Goal: Task Accomplishment & Management: Use online tool/utility

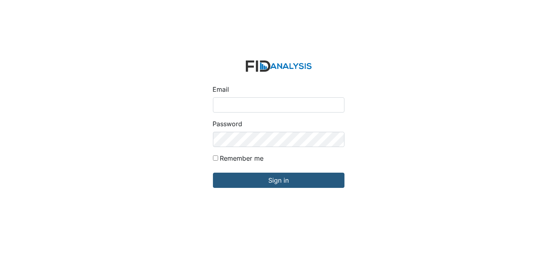
click at [236, 111] on input "Email" at bounding box center [278, 104] width 131 height 15
type input "[EMAIL_ADDRESS][DOMAIN_NAME]"
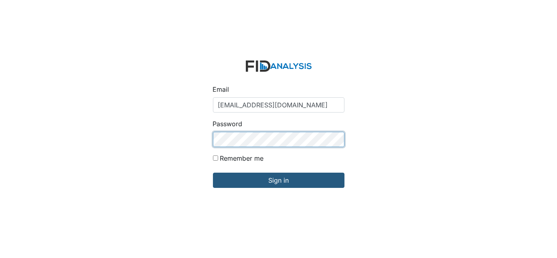
click at [213, 173] on input "Sign in" at bounding box center [278, 180] width 131 height 15
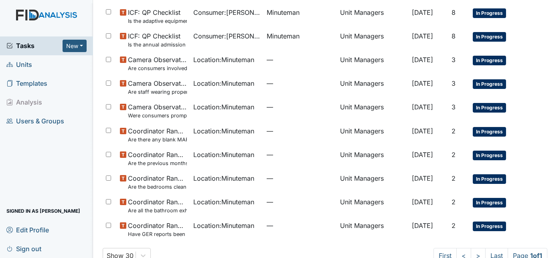
scroll to position [294, 0]
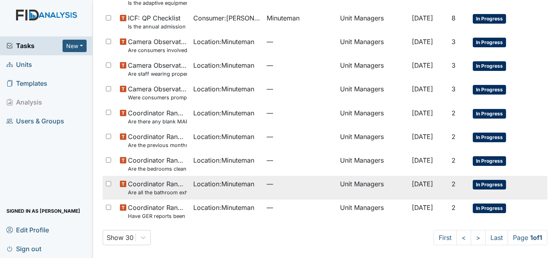
click at [354, 184] on td "Unit Managers" at bounding box center [373, 188] width 72 height 24
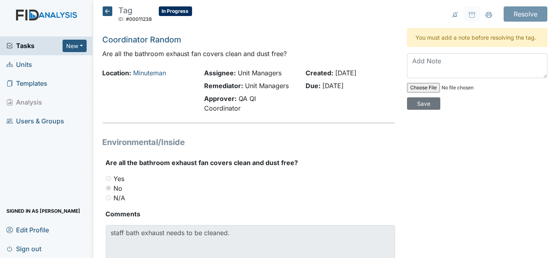
click at [103, 12] on icon at bounding box center [108, 11] width 10 height 10
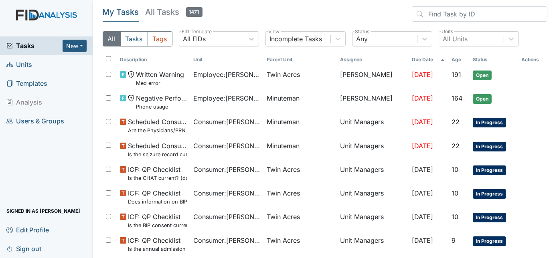
click at [25, 63] on span "Units" at bounding box center [19, 65] width 26 height 12
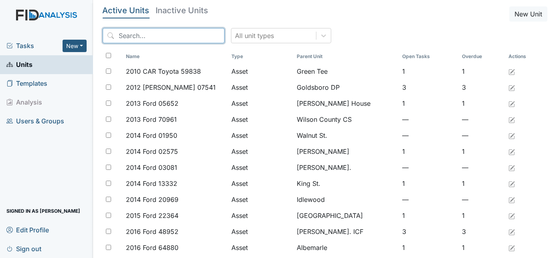
click at [179, 34] on input "search" at bounding box center [164, 35] width 122 height 15
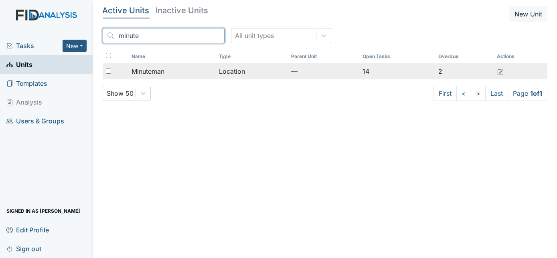
type input "minute"
click at [169, 68] on div "Minuteman" at bounding box center [171, 72] width 81 height 10
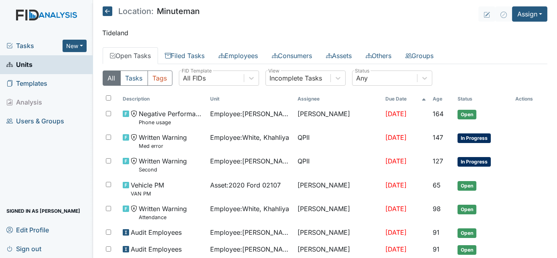
click at [105, 13] on icon at bounding box center [108, 11] width 10 height 10
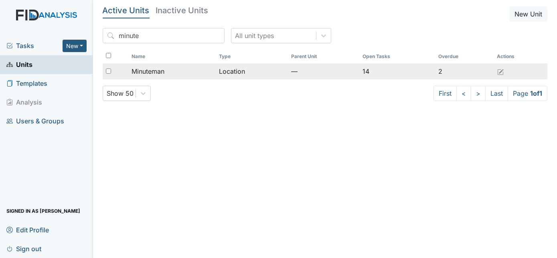
click at [106, 70] on input "checkbox" at bounding box center [108, 71] width 5 height 5
checkbox input "true"
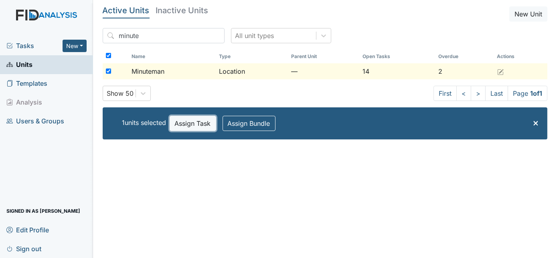
click at [179, 124] on button "Assign Task" at bounding box center [193, 123] width 46 height 15
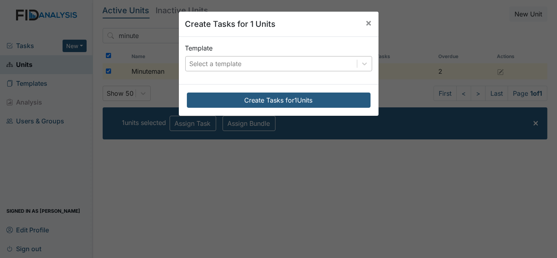
click at [225, 66] on div "Select a template" at bounding box center [216, 64] width 52 height 10
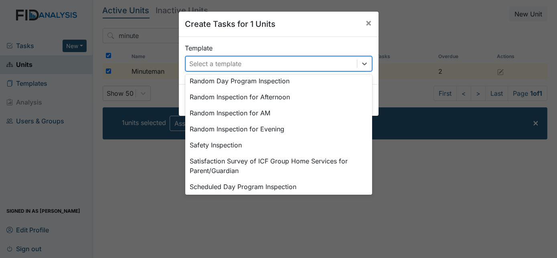
scroll to position [404, 0]
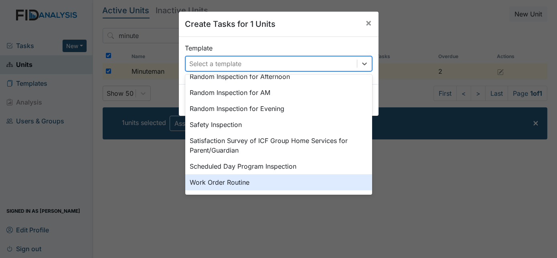
click at [291, 182] on div "Work Order Routine" at bounding box center [278, 182] width 187 height 16
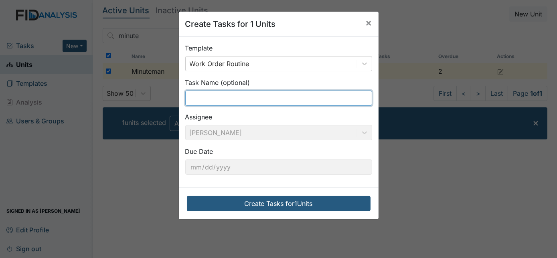
click at [222, 95] on input "text" at bounding box center [278, 98] width 187 height 15
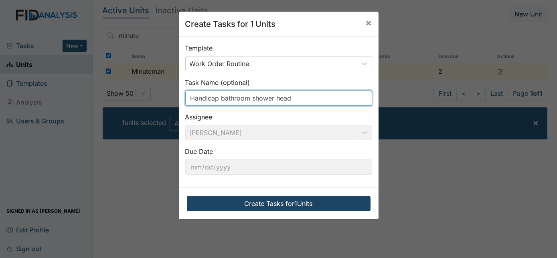
type input "Handicap bathroom shower head"
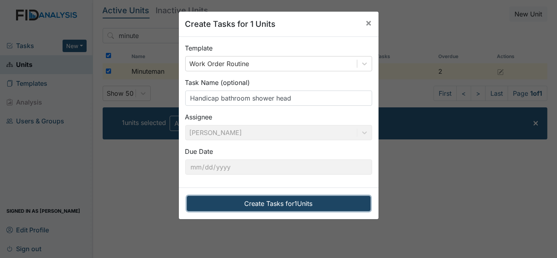
click at [271, 201] on button "Create Tasks for 1 Units" at bounding box center [279, 203] width 184 height 15
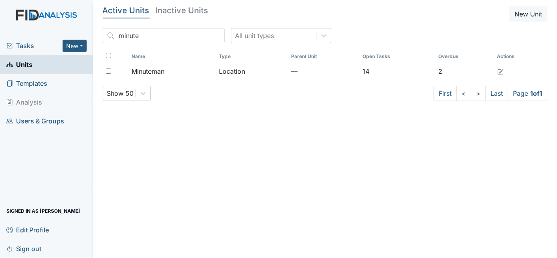
click at [31, 48] on span "Tasks" at bounding box center [34, 46] width 56 height 10
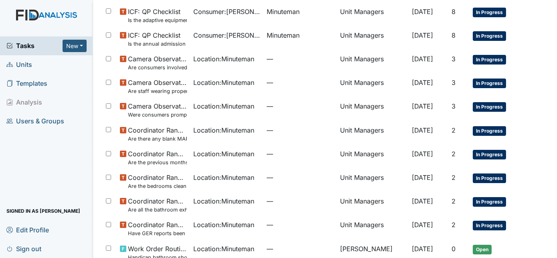
scroll to position [317, 0]
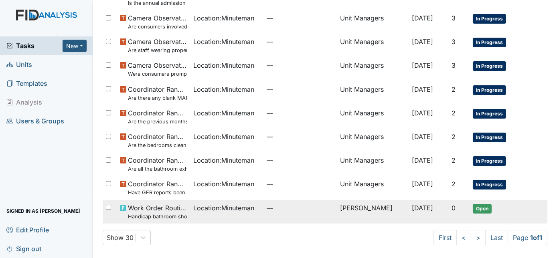
click at [412, 211] on span "Oct 4, 2025" at bounding box center [422, 208] width 21 height 8
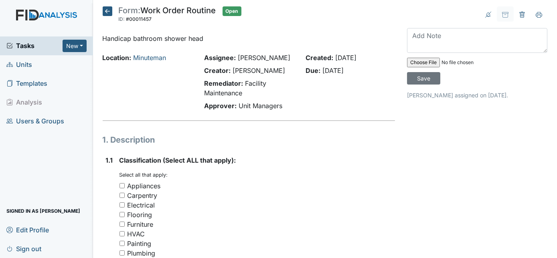
click at [166, 82] on div "Location: Minuteman" at bounding box center [147, 83] width 101 height 61
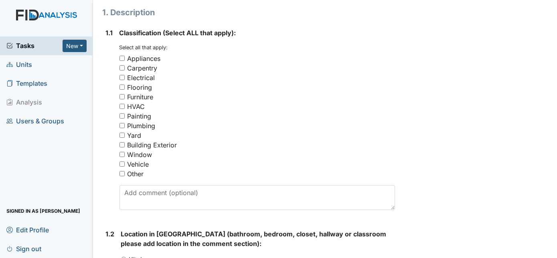
scroll to position [160, 0]
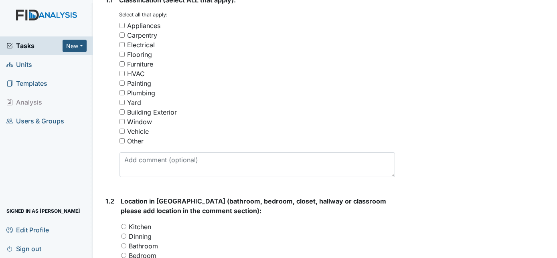
click at [123, 140] on input "Other" at bounding box center [121, 140] width 5 height 5
checkbox input "true"
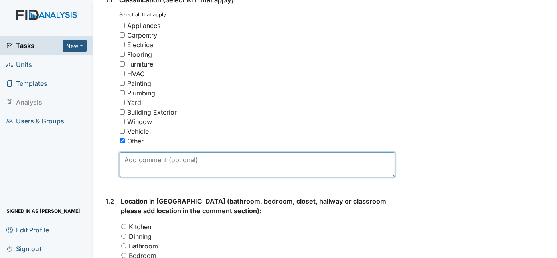
click at [133, 158] on textarea at bounding box center [257, 164] width 276 height 25
type textarea "H"
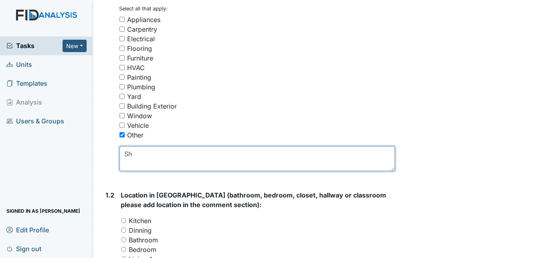
scroll to position [158, 0]
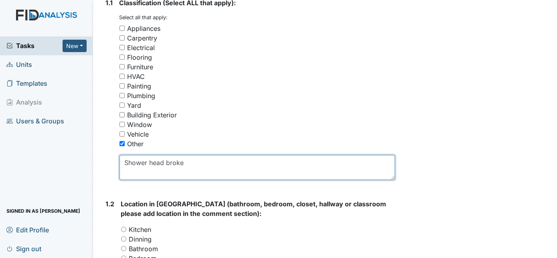
type textarea "Shower head broke"
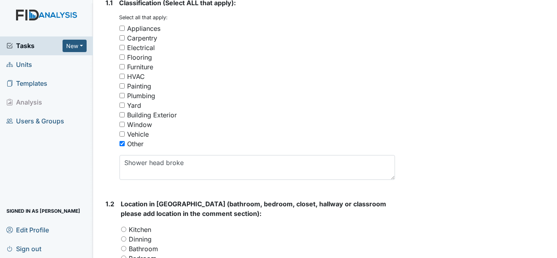
click at [238, 121] on div "Window" at bounding box center [257, 125] width 276 height 10
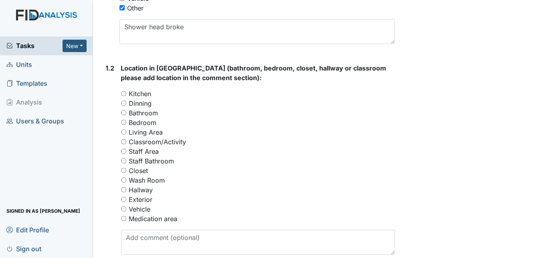
scroll to position [303, 0]
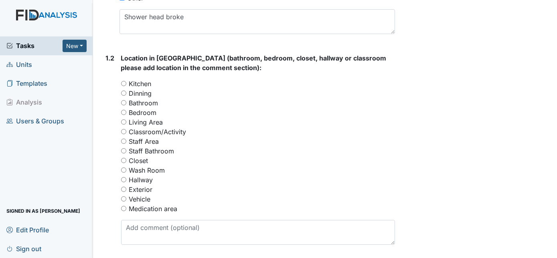
click at [125, 100] on input "Bathroom" at bounding box center [123, 102] width 5 height 5
radio input "true"
click at [110, 119] on div "1.2" at bounding box center [110, 152] width 9 height 198
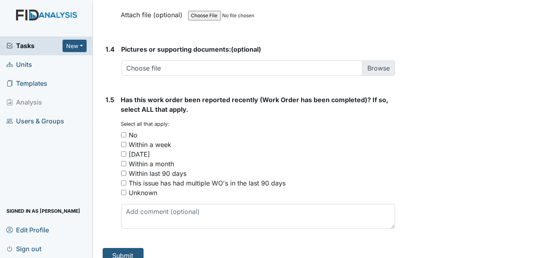
scroll to position [619, 0]
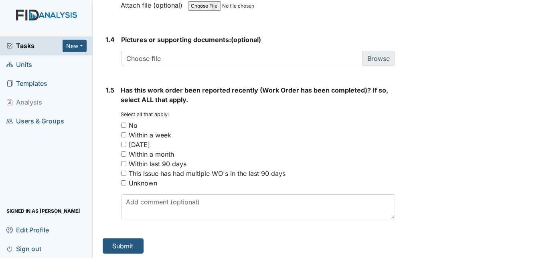
click at [124, 123] on input "No" at bounding box center [123, 125] width 5 height 5
checkbox input "true"
click at [112, 242] on button "Submit" at bounding box center [123, 245] width 41 height 15
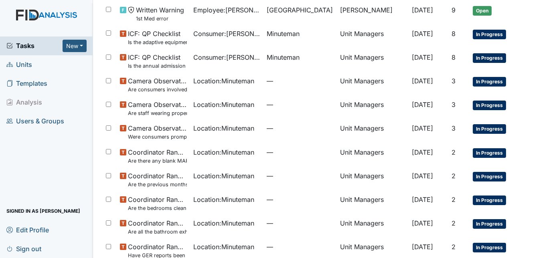
scroll to position [320, 0]
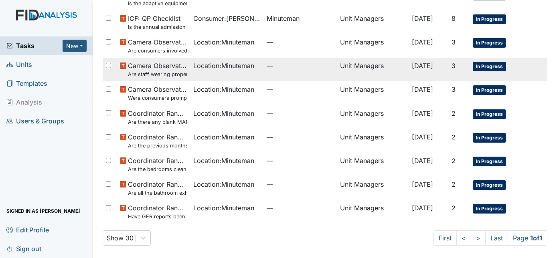
click at [314, 76] on td "—" at bounding box center [299, 70] width 73 height 24
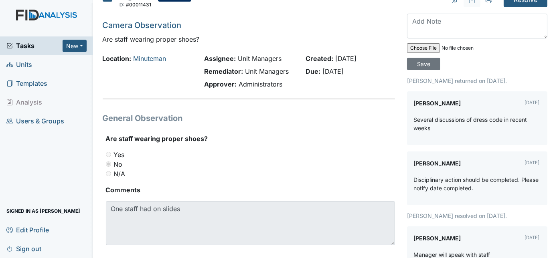
scroll to position [28, 0]
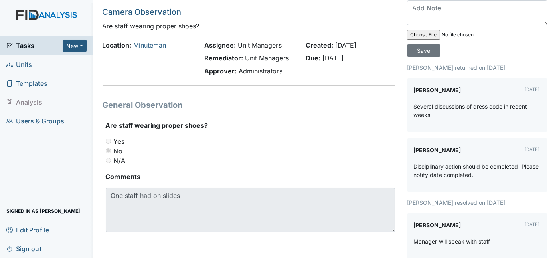
click at [203, 19] on div "Tag ID: #00011431 In Progress Autosaving... Camera Observation Are staff wearin…" at bounding box center [249, 122] width 305 height 286
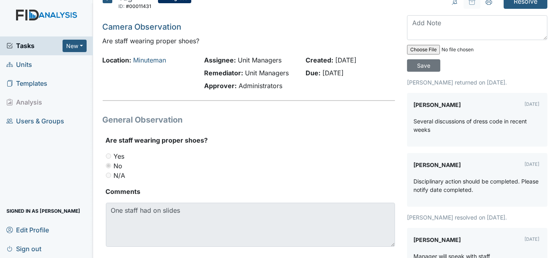
scroll to position [0, 0]
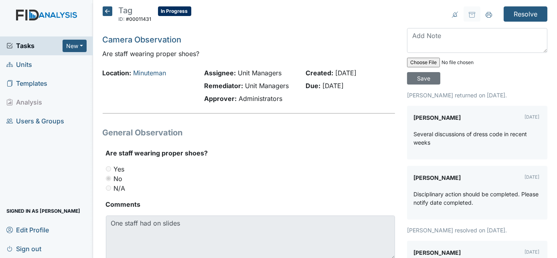
click at [107, 14] on icon at bounding box center [108, 11] width 10 height 10
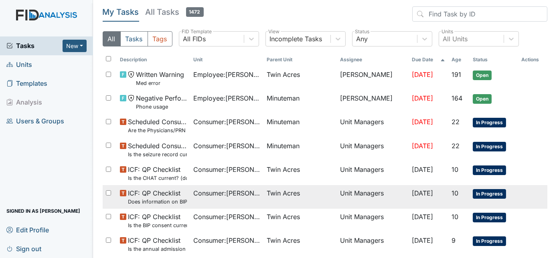
click at [249, 204] on td "Consumer : [PERSON_NAME]" at bounding box center [226, 197] width 73 height 24
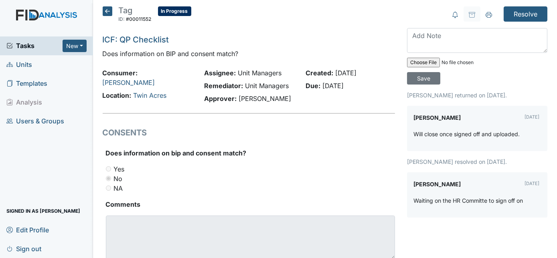
click at [106, 12] on icon at bounding box center [108, 11] width 10 height 10
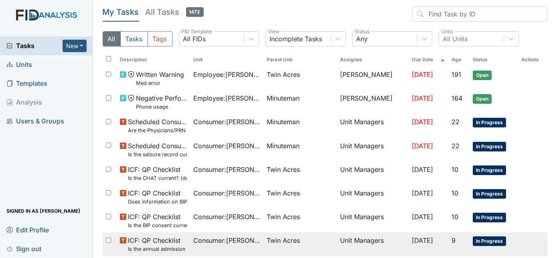
click at [216, 249] on td "Consumer : [PERSON_NAME]" at bounding box center [226, 244] width 73 height 24
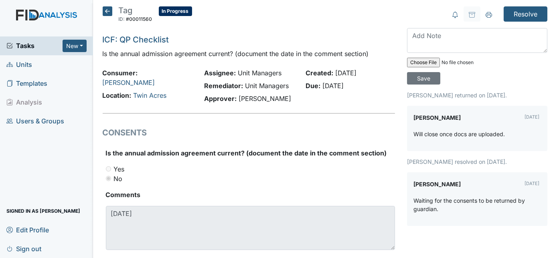
click at [107, 12] on icon at bounding box center [108, 11] width 10 height 10
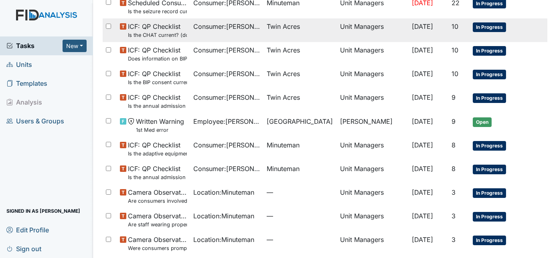
scroll to position [145, 0]
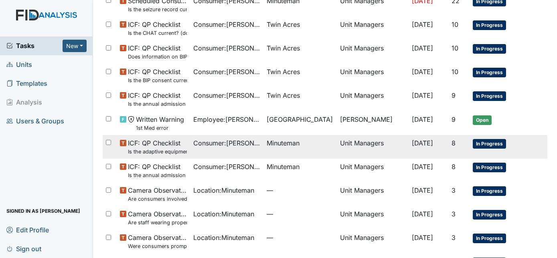
click at [160, 154] on small "Is the adaptive equipment consent current? (document the date in the comment se…" at bounding box center [157, 152] width 59 height 8
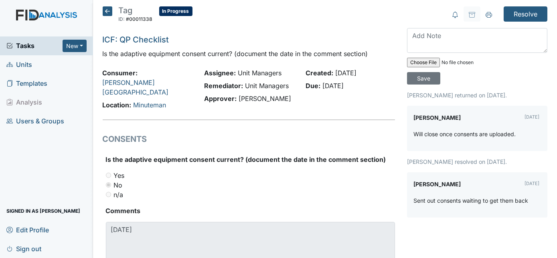
click at [108, 11] on icon at bounding box center [108, 11] width 10 height 10
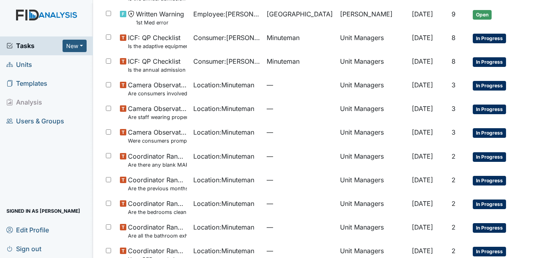
scroll to position [253, 0]
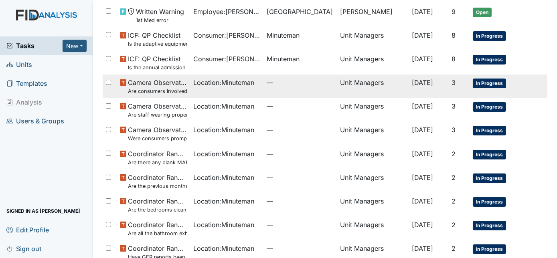
click at [158, 92] on small "Are consumers involved in Active Treatment?" at bounding box center [157, 91] width 59 height 8
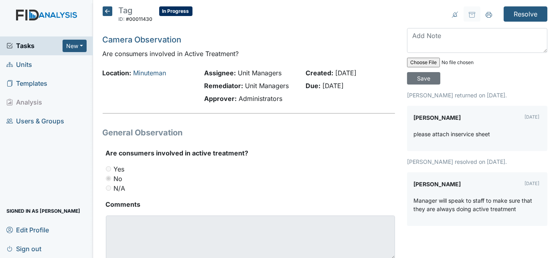
click at [108, 14] on icon at bounding box center [108, 11] width 10 height 10
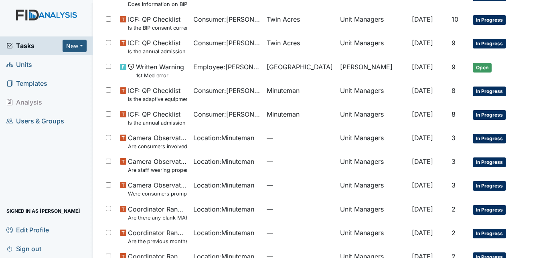
scroll to position [201, 0]
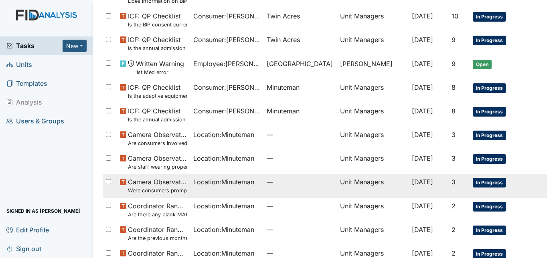
click at [214, 189] on td "Location : Minuteman" at bounding box center [226, 186] width 73 height 24
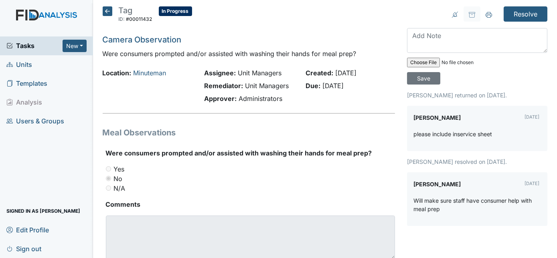
click at [105, 12] on icon at bounding box center [108, 11] width 10 height 10
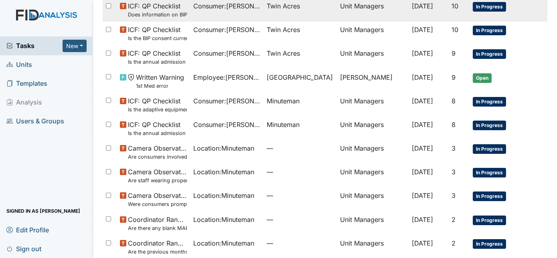
scroll to position [188, 0]
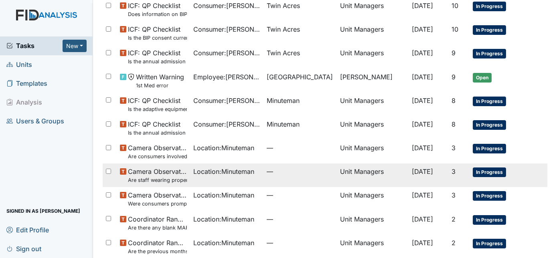
click at [287, 175] on span "—" at bounding box center [300, 172] width 67 height 10
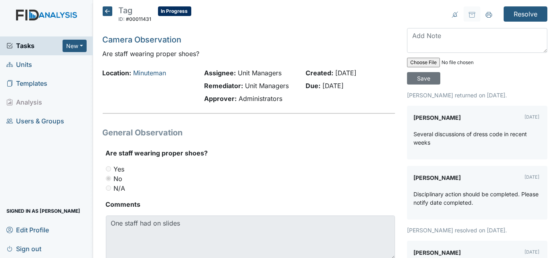
click at [106, 12] on icon at bounding box center [108, 11] width 10 height 10
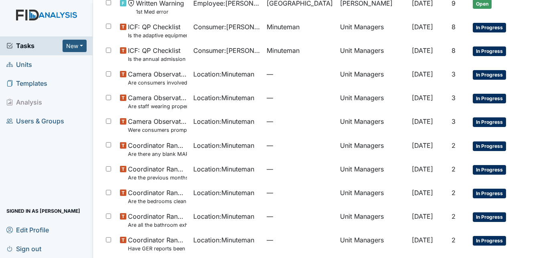
scroll to position [294, 0]
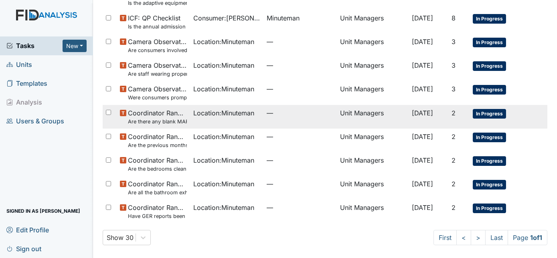
click at [337, 121] on td "Unit Managers" at bounding box center [373, 117] width 72 height 24
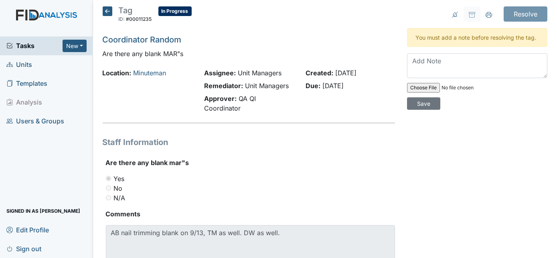
click at [107, 12] on icon at bounding box center [108, 11] width 10 height 10
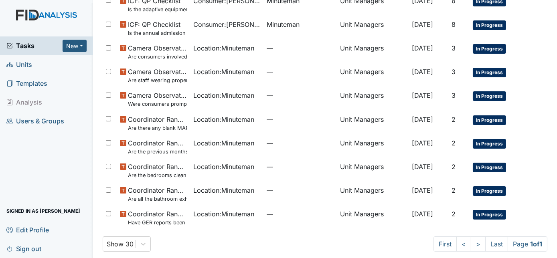
scroll to position [294, 0]
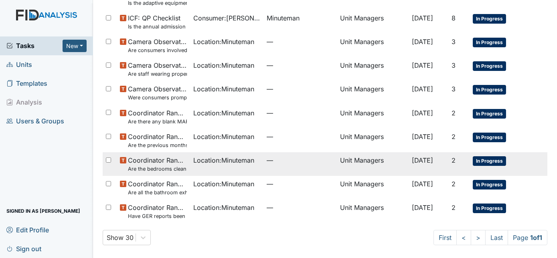
click at [414, 172] on td "Oct 1, 2025" at bounding box center [429, 164] width 40 height 24
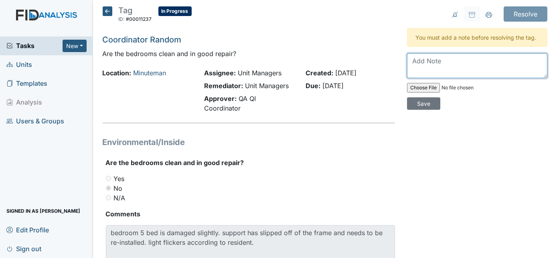
click at [459, 57] on textarea at bounding box center [477, 65] width 140 height 25
type textarea "Will put in work order. Thanks"
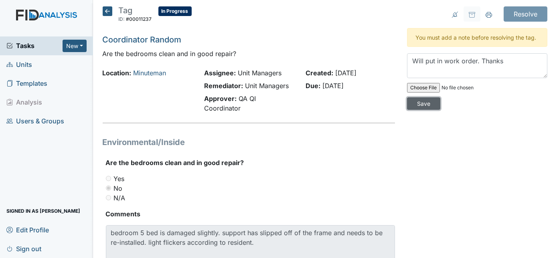
click at [440, 97] on input "Save" at bounding box center [423, 103] width 33 height 12
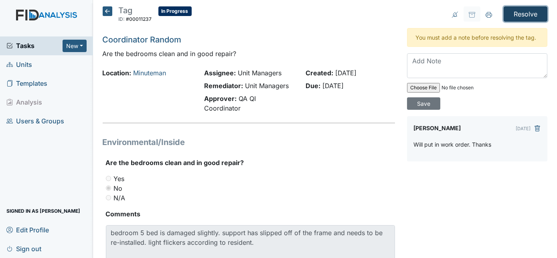
click at [506, 13] on input "Resolve" at bounding box center [525, 13] width 44 height 15
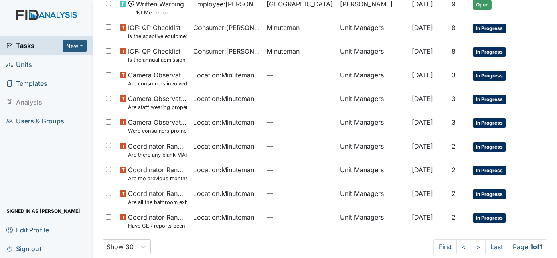
scroll to position [296, 0]
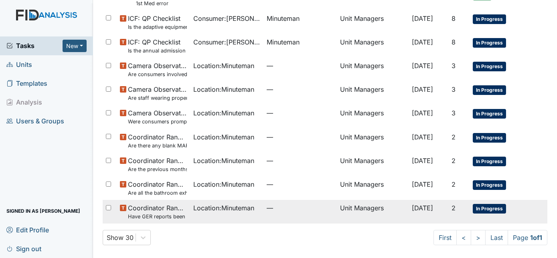
click at [382, 215] on td "Unit Managers" at bounding box center [373, 212] width 72 height 24
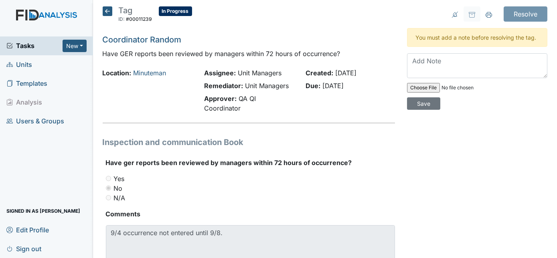
click at [110, 12] on icon at bounding box center [108, 11] width 10 height 10
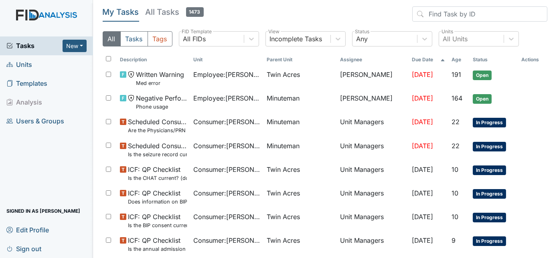
click at [20, 62] on span "Units" at bounding box center [19, 65] width 26 height 12
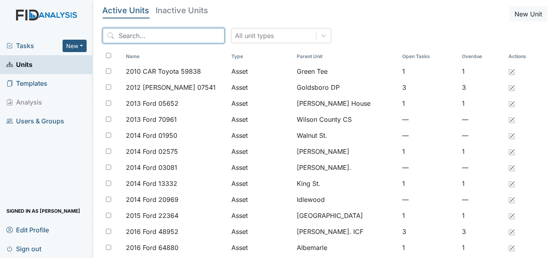
click at [129, 34] on input "search" at bounding box center [164, 35] width 122 height 15
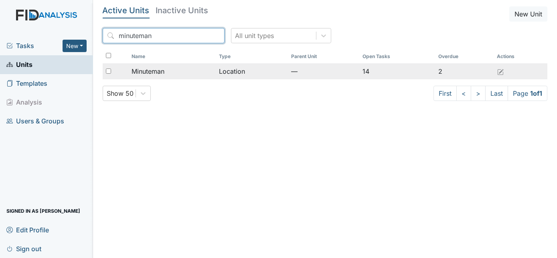
type input "minuteman"
click at [109, 69] on input "checkbox" at bounding box center [108, 71] width 5 height 5
checkbox input "true"
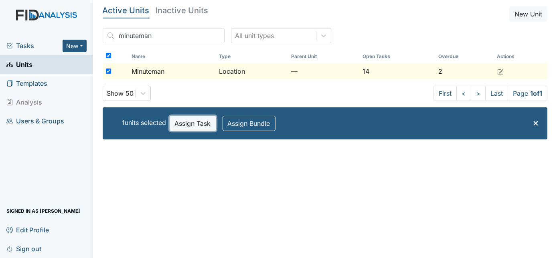
click at [208, 122] on button "Assign Task" at bounding box center [193, 123] width 46 height 15
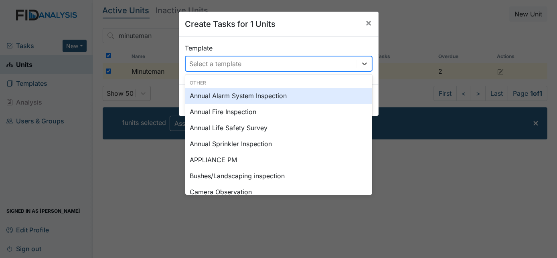
click at [230, 67] on div "Select a template" at bounding box center [216, 64] width 52 height 10
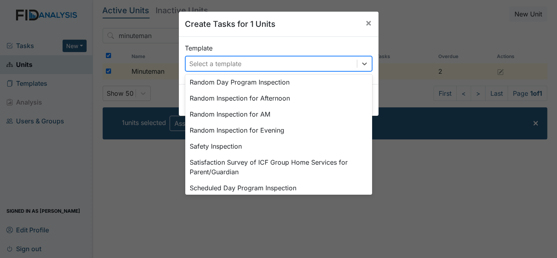
scroll to position [404, 0]
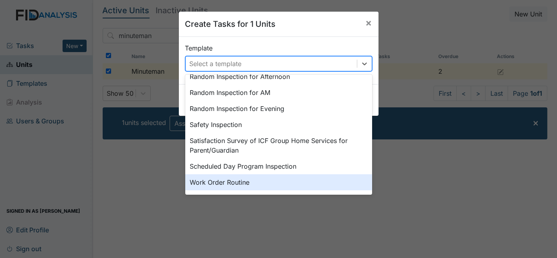
click at [279, 183] on div "Work Order Routine" at bounding box center [278, 182] width 187 height 16
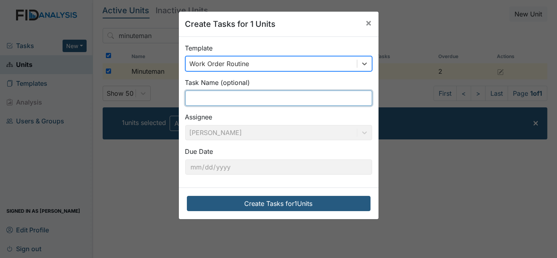
click at [226, 92] on input "text" at bounding box center [278, 98] width 187 height 15
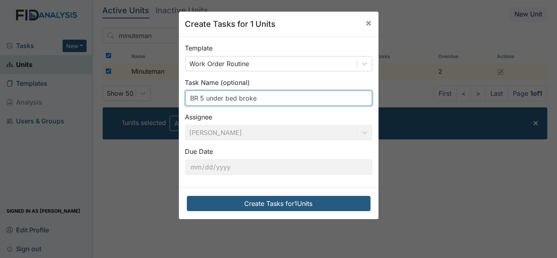
click at [221, 98] on input "BR 5 under bed broke" at bounding box center [278, 98] width 187 height 15
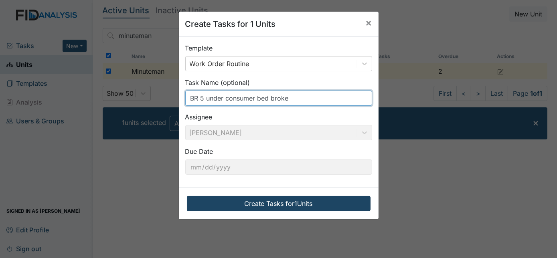
type input "BR 5 under consumer bed broke"
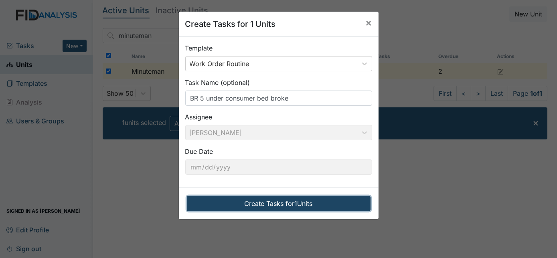
click at [289, 200] on button "Create Tasks for 1 Units" at bounding box center [279, 203] width 184 height 15
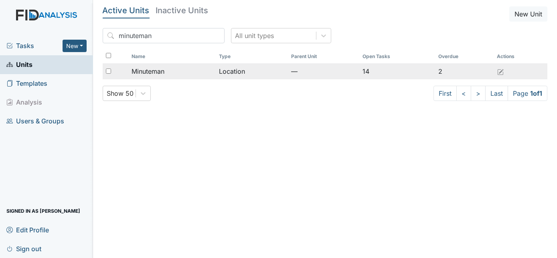
click at [109, 71] on input "checkbox" at bounding box center [108, 71] width 5 height 5
checkbox input "true"
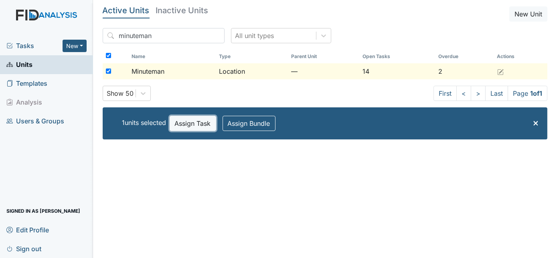
click at [185, 123] on button "Assign Task" at bounding box center [193, 123] width 46 height 15
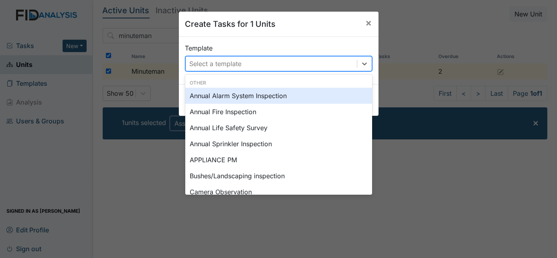
click at [191, 60] on div "Select a template" at bounding box center [216, 64] width 52 height 10
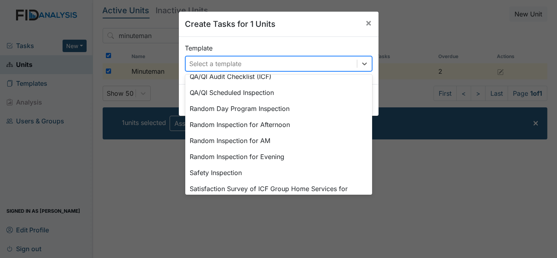
scroll to position [404, 0]
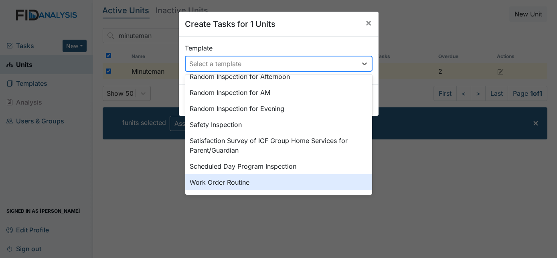
click at [286, 182] on div "Work Order Routine" at bounding box center [278, 182] width 187 height 16
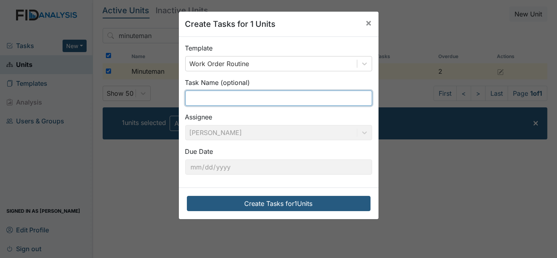
click at [238, 98] on input "text" at bounding box center [278, 98] width 187 height 15
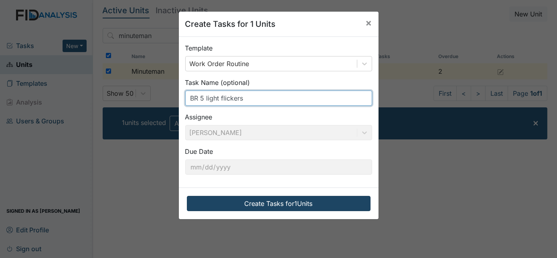
type input "BR 5 light flickers"
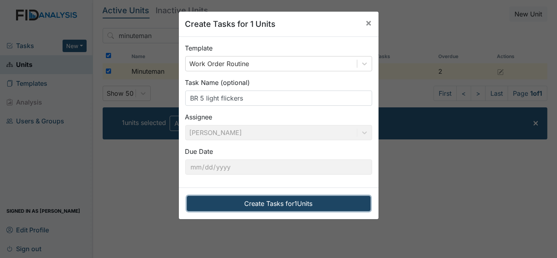
click at [265, 204] on button "Create Tasks for 1 Units" at bounding box center [279, 203] width 184 height 15
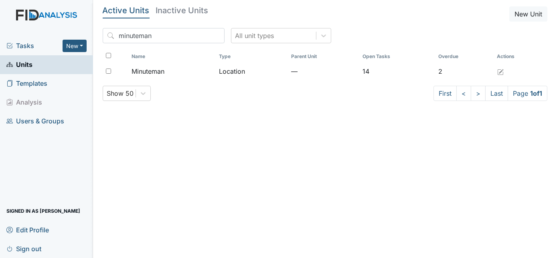
click at [27, 42] on span "Tasks" at bounding box center [34, 46] width 56 height 10
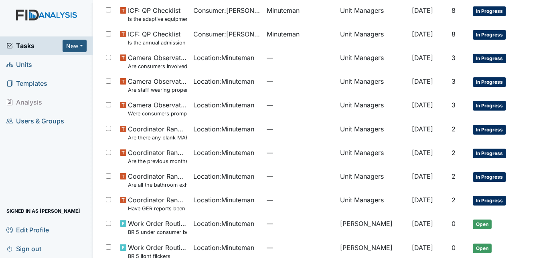
scroll to position [317, 0]
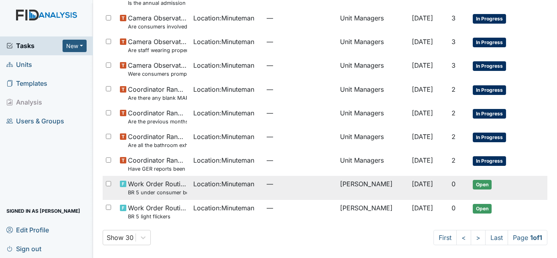
click at [316, 189] on td "—" at bounding box center [299, 188] width 73 height 24
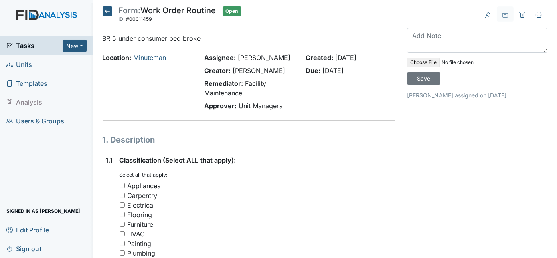
click at [204, 139] on h1 "1. Description" at bounding box center [249, 140] width 293 height 12
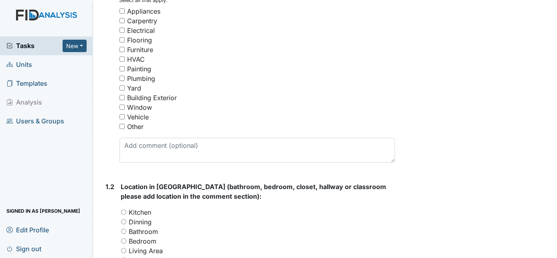
scroll to position [160, 0]
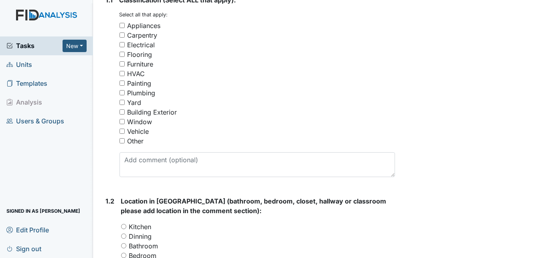
click at [122, 62] on input "Furniture" at bounding box center [121, 63] width 5 height 5
checkbox input "true"
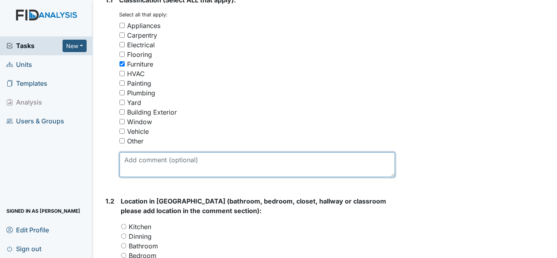
click at [140, 169] on textarea at bounding box center [257, 164] width 276 height 25
type textarea "BED"
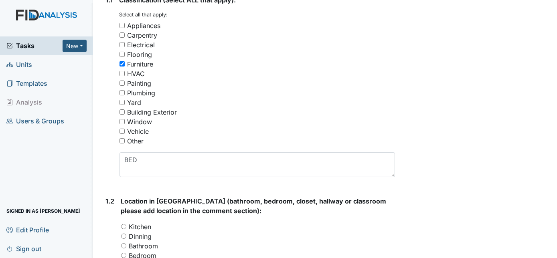
click at [106, 151] on div "1.1" at bounding box center [109, 89] width 7 height 188
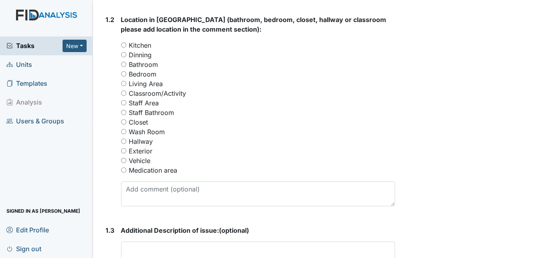
scroll to position [349, 0]
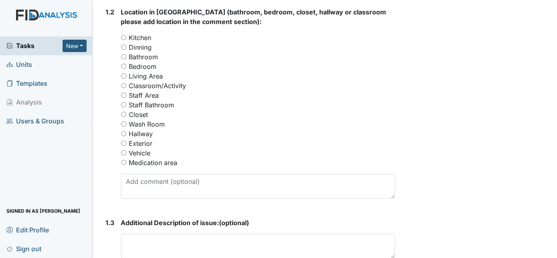
click at [125, 64] on input "Bedroom" at bounding box center [123, 66] width 5 height 5
radio input "true"
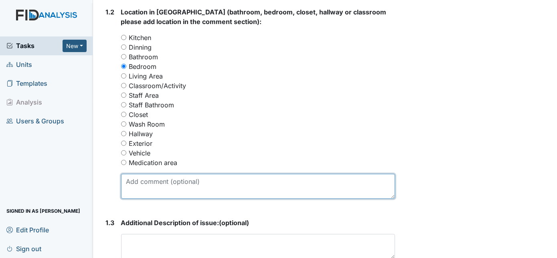
click at [152, 188] on textarea at bounding box center [258, 186] width 274 height 25
type textarea "bedroom 5"
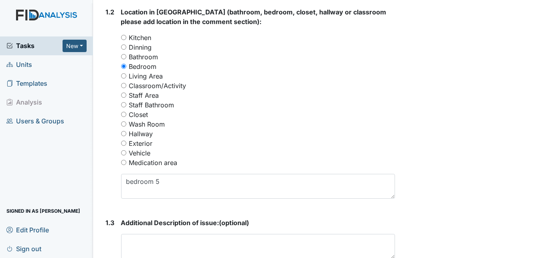
click at [111, 188] on div "1.2" at bounding box center [110, 106] width 9 height 198
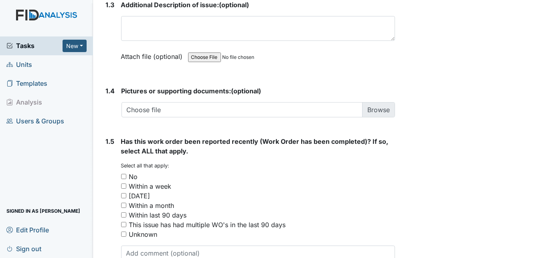
scroll to position [568, 0]
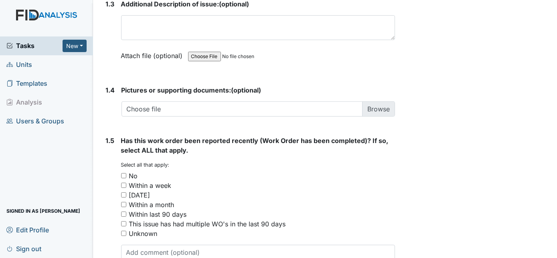
click at [123, 174] on input "No" at bounding box center [123, 175] width 5 height 5
checkbox input "true"
click at [106, 198] on div "1.5" at bounding box center [110, 206] width 9 height 140
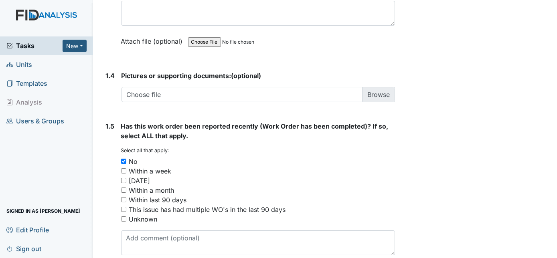
scroll to position [619, 0]
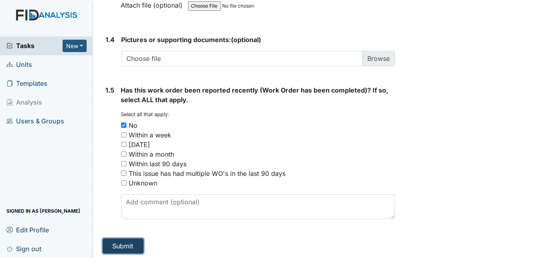
click at [122, 247] on button "Submit" at bounding box center [123, 245] width 41 height 15
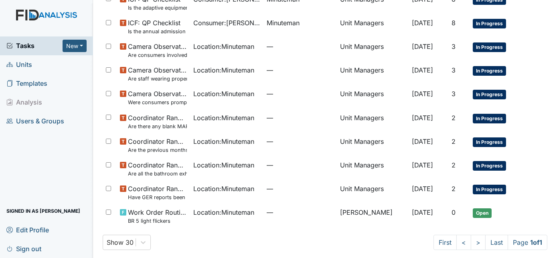
scroll to position [320, 0]
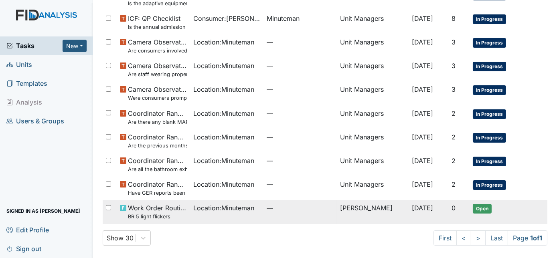
click at [409, 208] on td "[DATE]" at bounding box center [429, 212] width 40 height 24
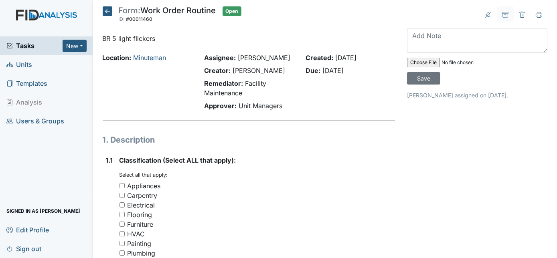
click at [315, 141] on h1 "1. Description" at bounding box center [249, 140] width 293 height 12
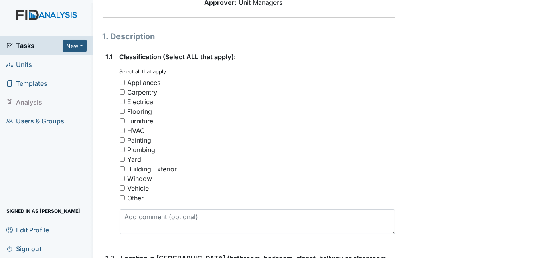
scroll to position [145, 0]
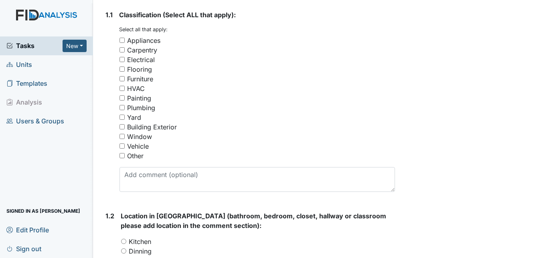
click at [121, 57] on input "Electrical" at bounding box center [121, 59] width 5 height 5
checkbox input "true"
click at [109, 107] on div "1.1" at bounding box center [109, 104] width 7 height 188
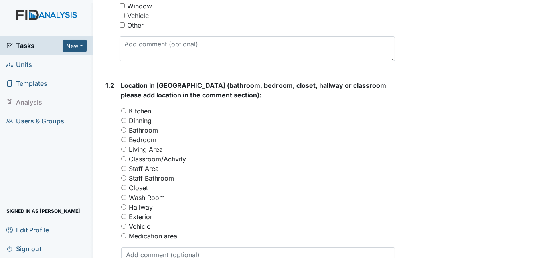
scroll to position [277, 0]
click at [123, 137] on input "Bedroom" at bounding box center [123, 139] width 5 height 5
radio input "true"
click at [103, 162] on div "1.2 Location in [GEOGRAPHIC_DATA] (bathroom, bedroom, closet, hallway or classr…" at bounding box center [249, 179] width 293 height 198
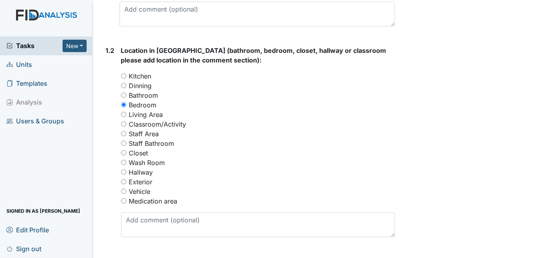
scroll to position [321, 0]
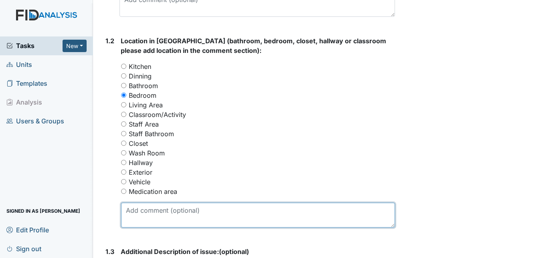
click at [156, 214] on textarea at bounding box center [258, 215] width 274 height 25
type textarea "Bedroom 5 light flickers not sure if it's the bub or not"
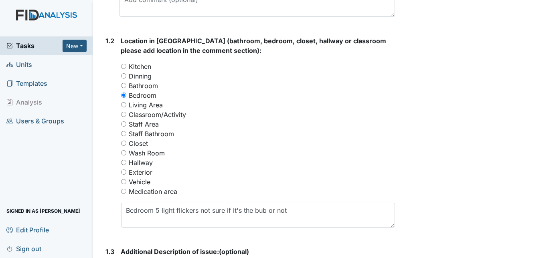
click at [375, 103] on div "Living Area" at bounding box center [258, 105] width 274 height 10
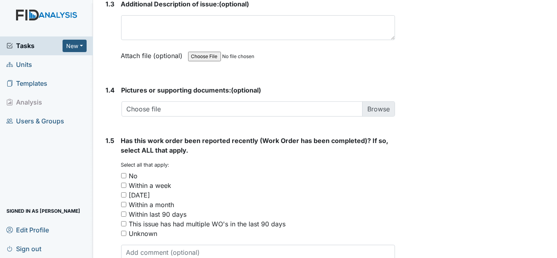
scroll to position [619, 0]
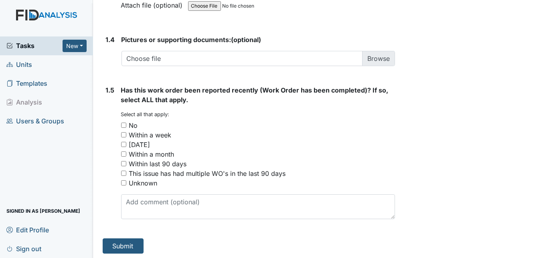
click at [124, 123] on input "No" at bounding box center [123, 125] width 5 height 5
checkbox input "true"
click at [134, 239] on button "Submit" at bounding box center [123, 245] width 41 height 15
